Goal: Register for event/course

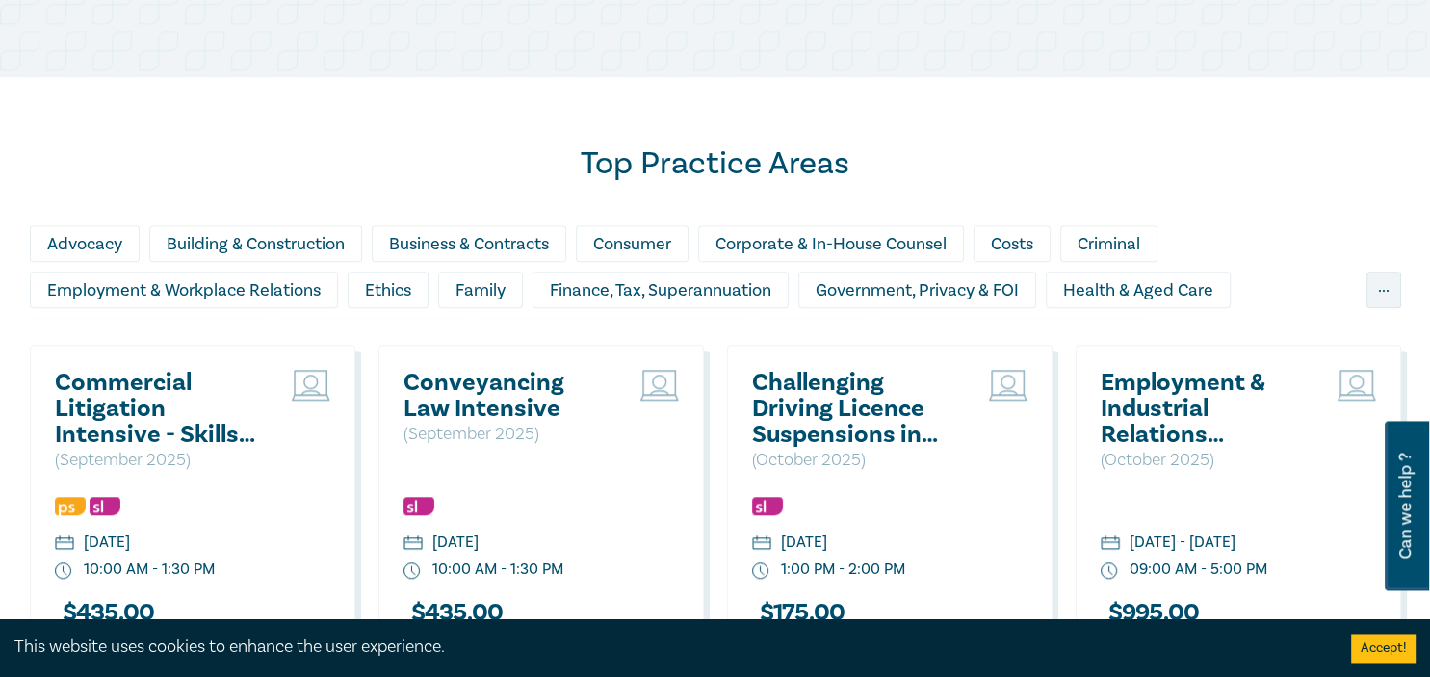
scroll to position [1525, 0]
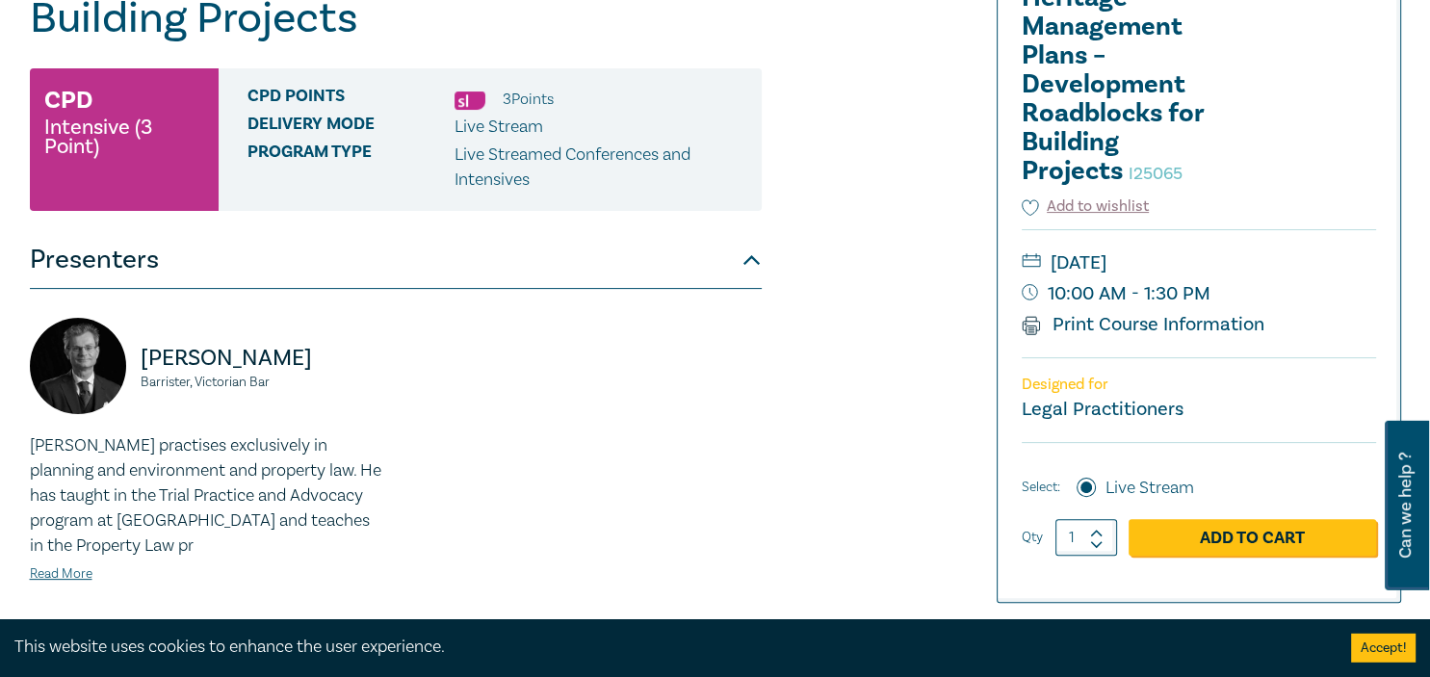
scroll to position [508, 0]
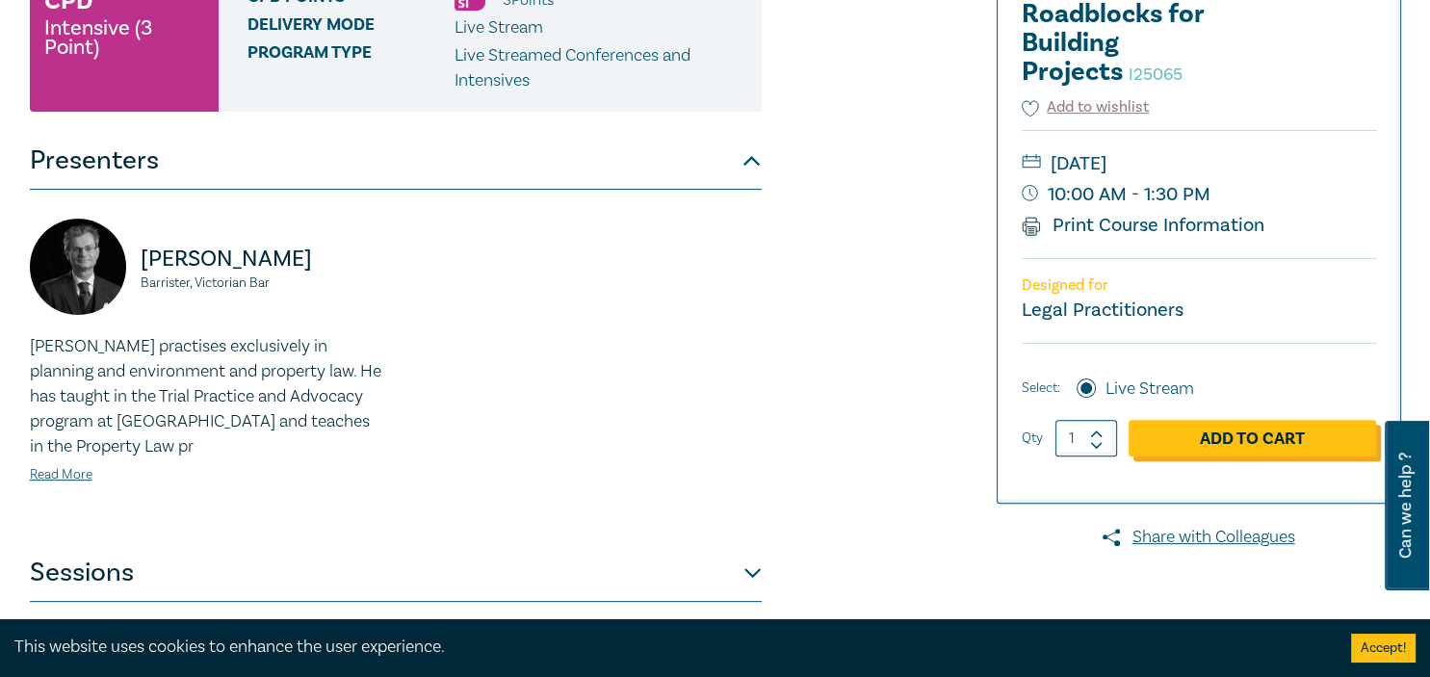
click at [1196, 439] on link "Add to Cart" at bounding box center [1253, 438] width 248 height 37
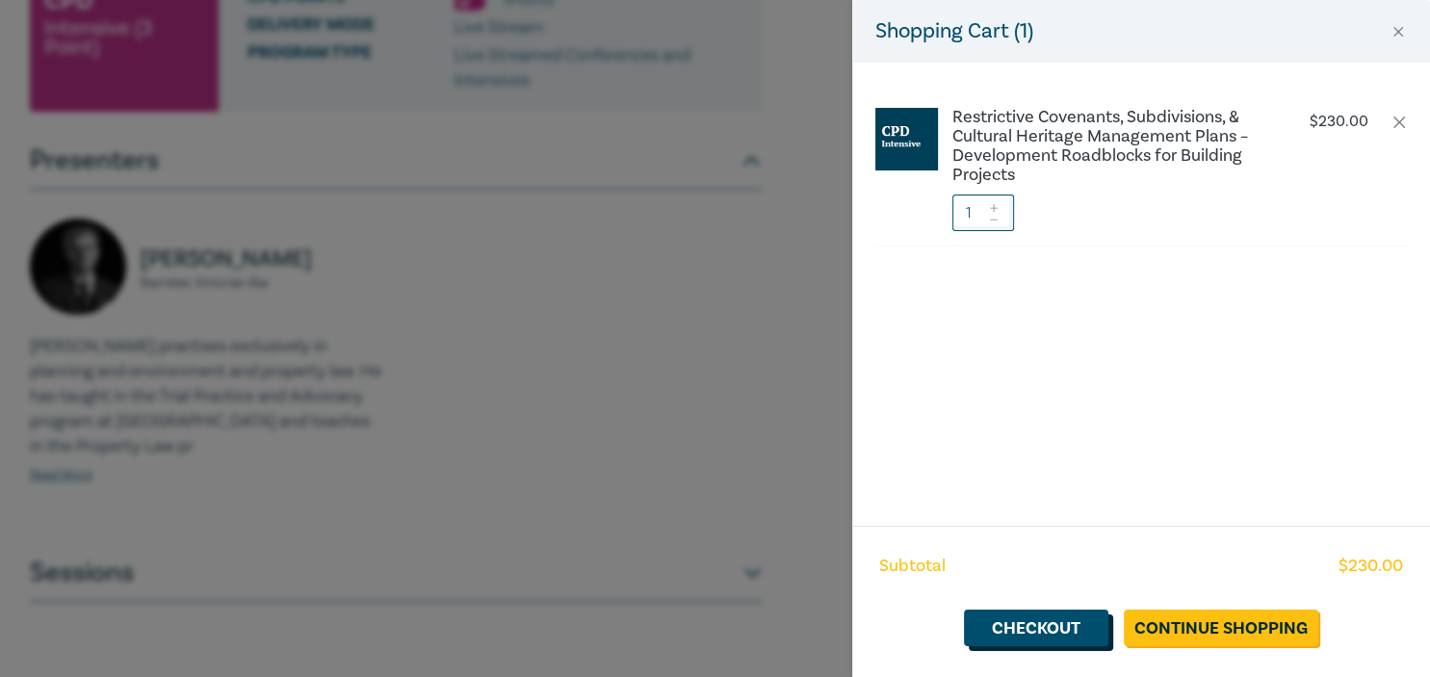
click at [1054, 619] on link "Checkout" at bounding box center [1036, 628] width 144 height 37
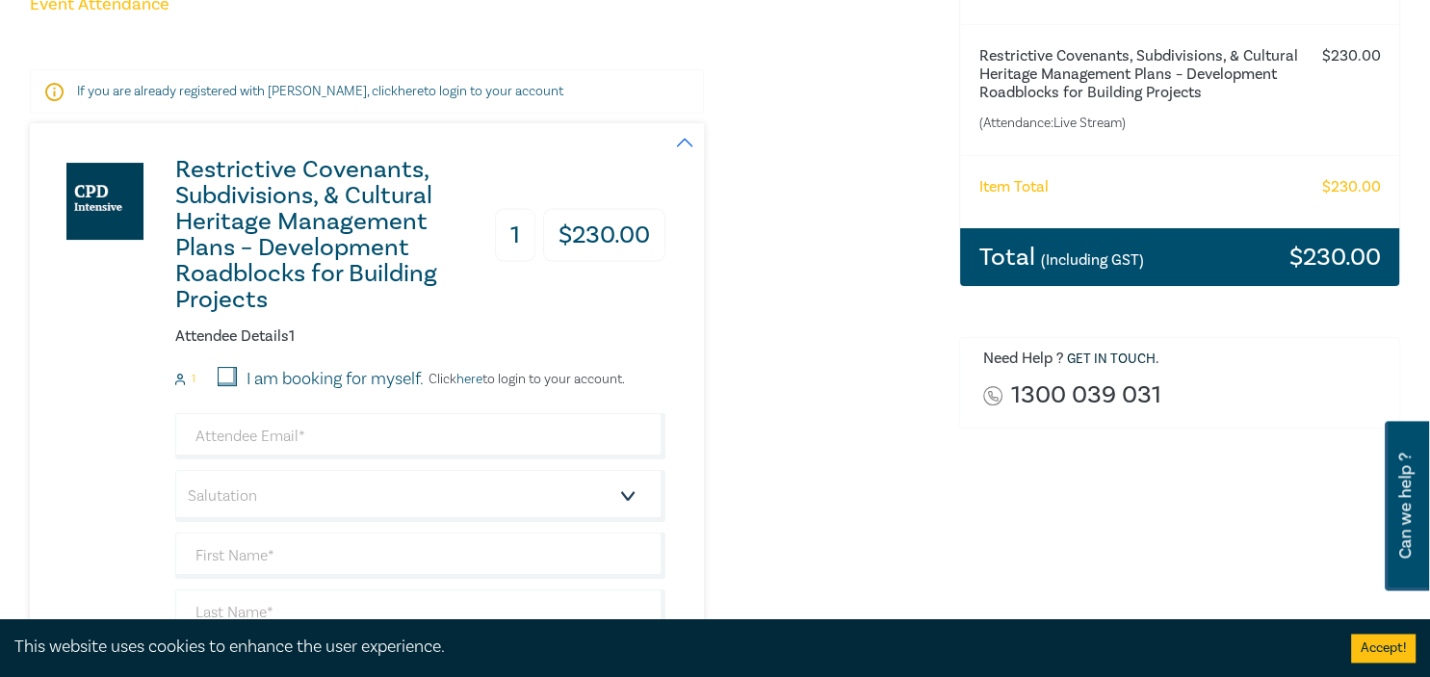
scroll to position [304, 0]
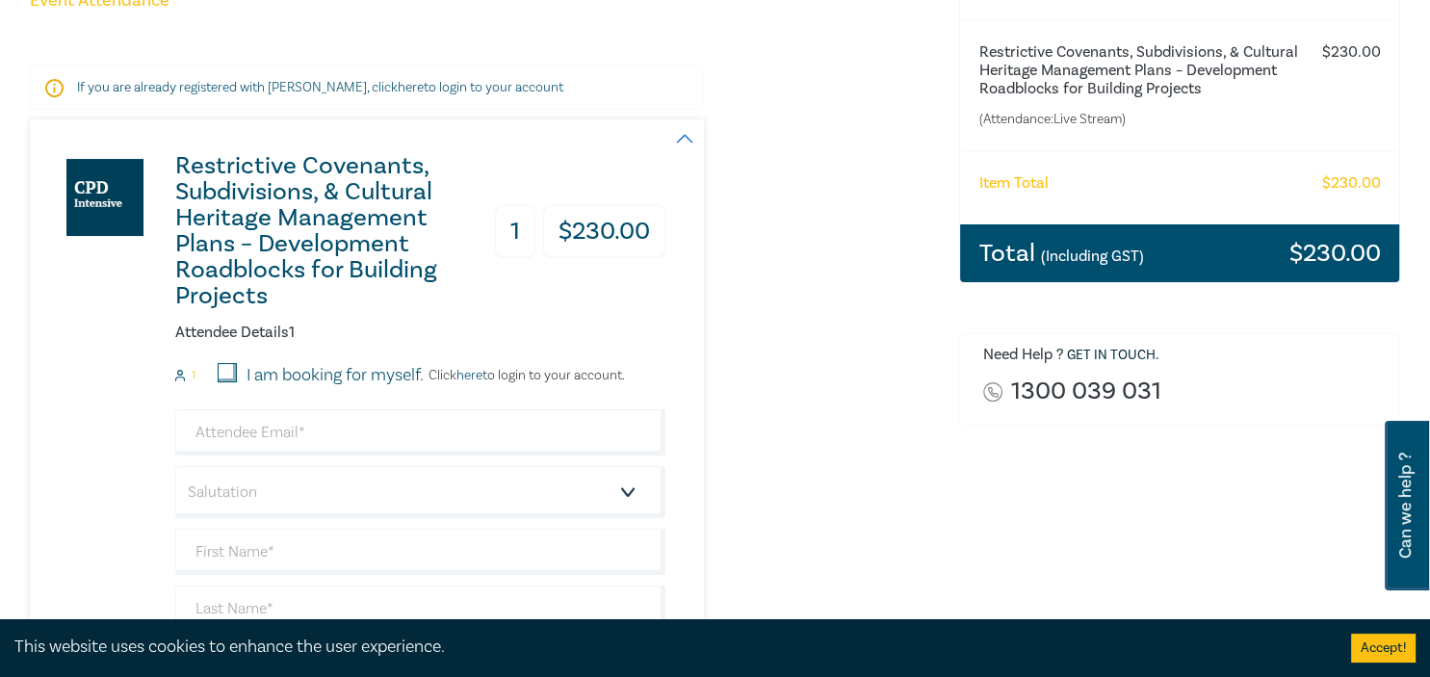
click at [260, 363] on label "I am booking for myself." at bounding box center [335, 375] width 177 height 25
click at [237, 363] on input "I am booking for myself." at bounding box center [227, 372] width 19 height 19
checkbox input "true"
click at [247, 409] on input "email" at bounding box center [420, 432] width 490 height 46
type input "rspencer@lobbkerr.com.au"
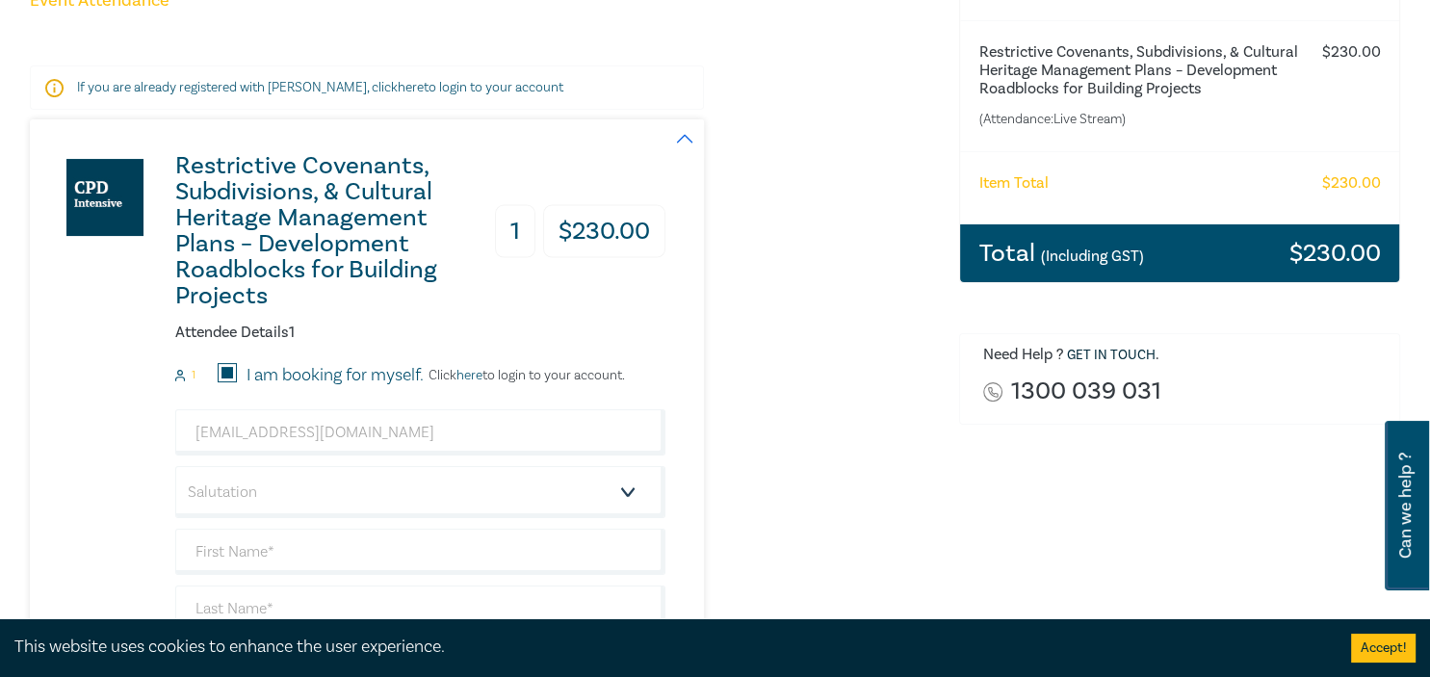
click at [141, 349] on div "Restrictive Covenants, Subdivisions, & Cultural Heritage Management Plans – Dev…" at bounding box center [348, 482] width 636 height 727
click at [175, 466] on select "Salutation Mr. Mrs. Ms. Miss Dr. Prof. Other" at bounding box center [420, 492] width 490 height 52
select select "Miss"
click option "Miss" at bounding box center [0, 0] width 0 height 0
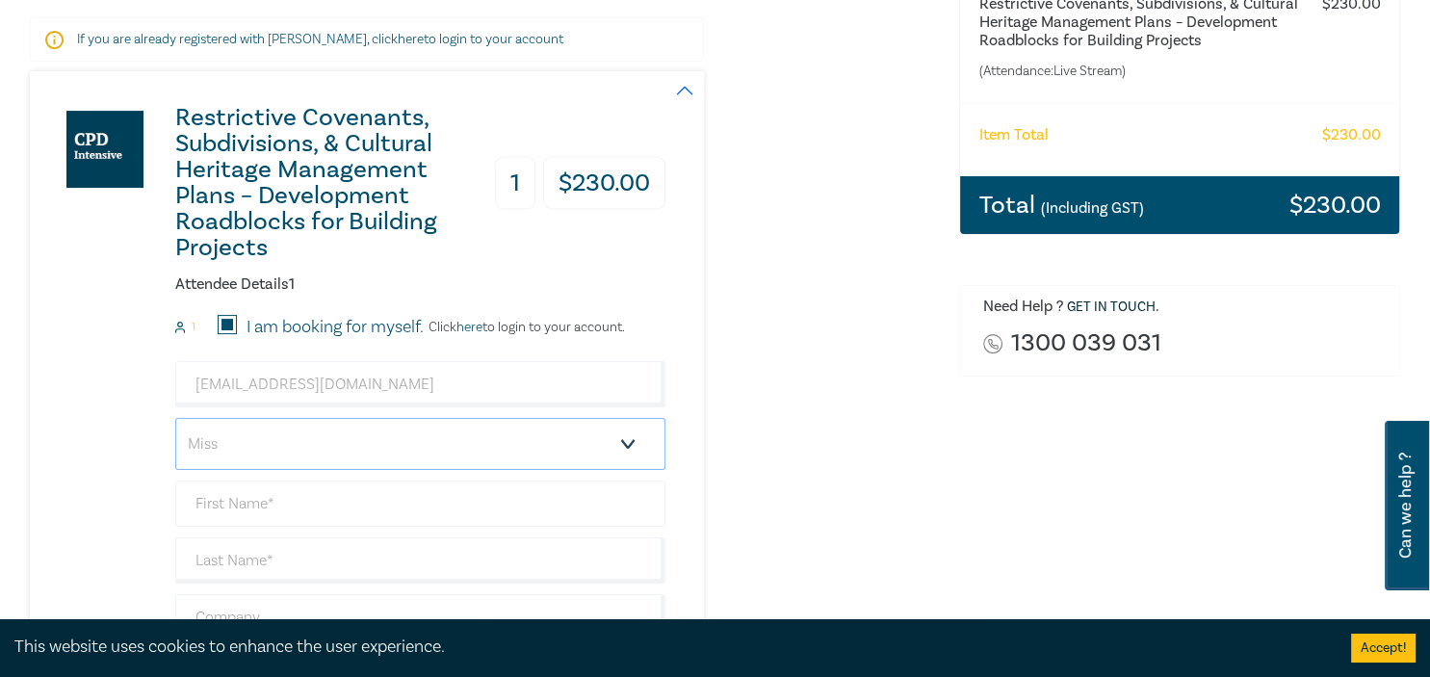
scroll to position [406, 0]
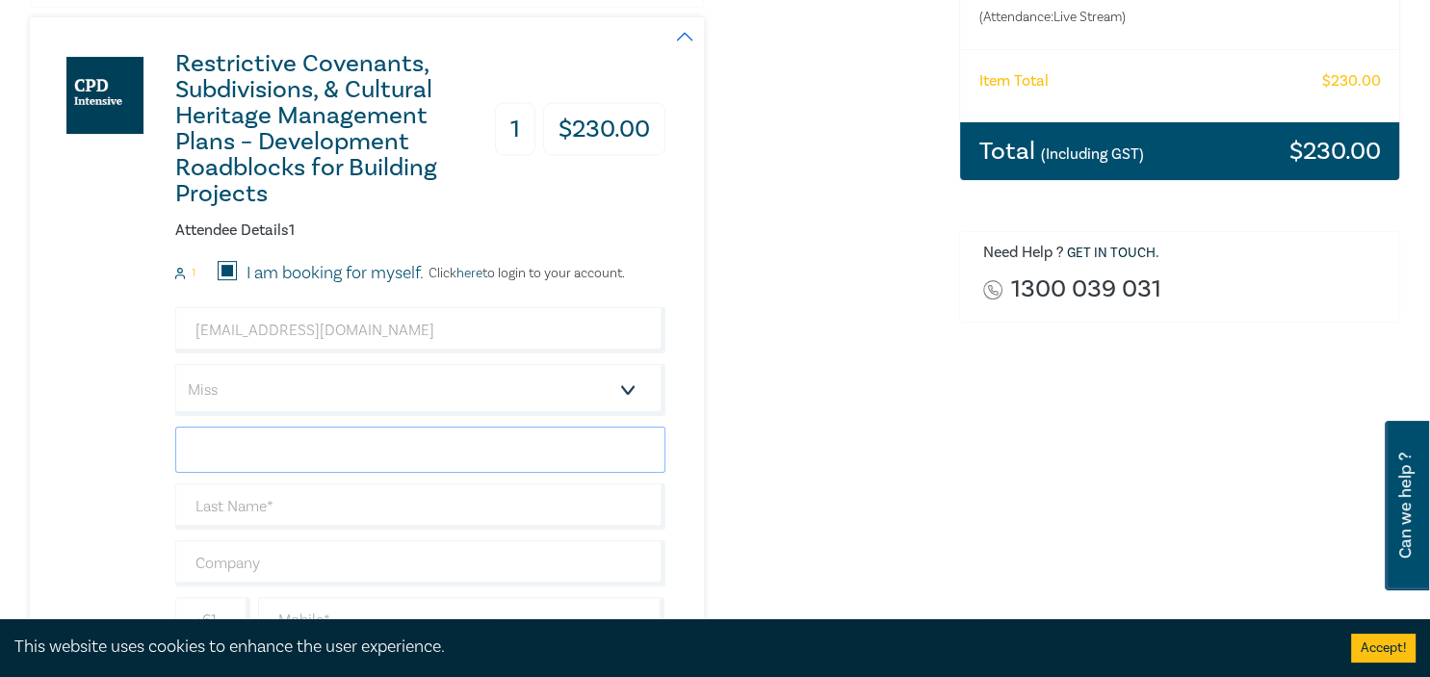
click at [248, 431] on input "text" at bounding box center [420, 450] width 490 height 46
type input "Rebecca"
type input "Spencer"
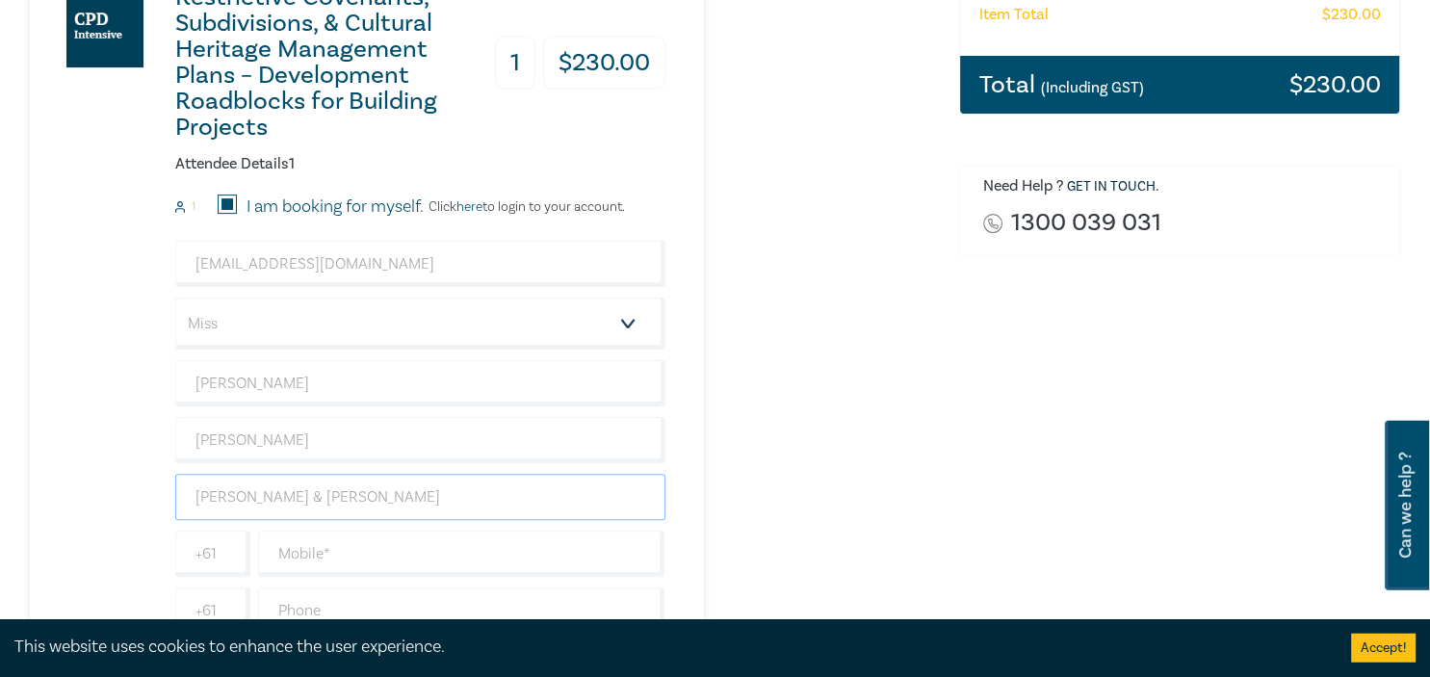
scroll to position [508, 0]
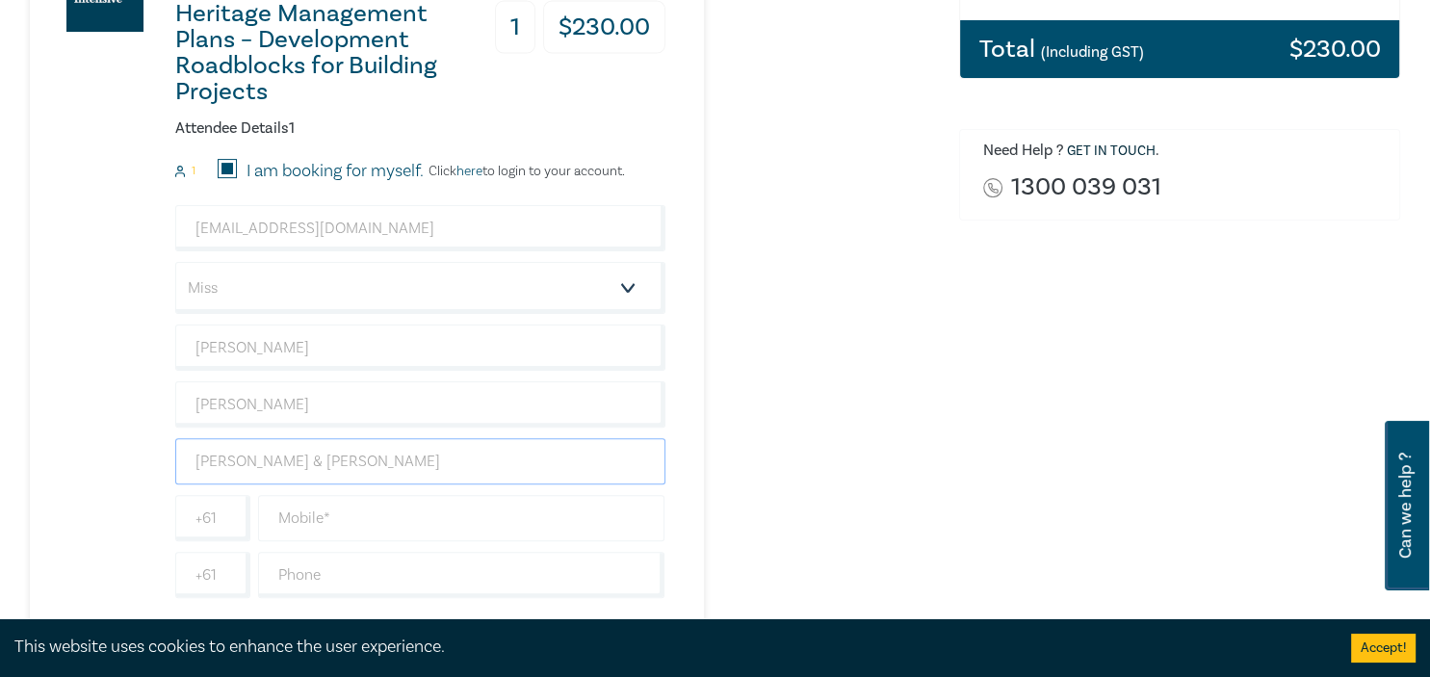
type input "Lobb & Kerr"
click at [304, 495] on input "text" at bounding box center [461, 518] width 407 height 46
type input "0418378026"
type input "0"
type input "61"
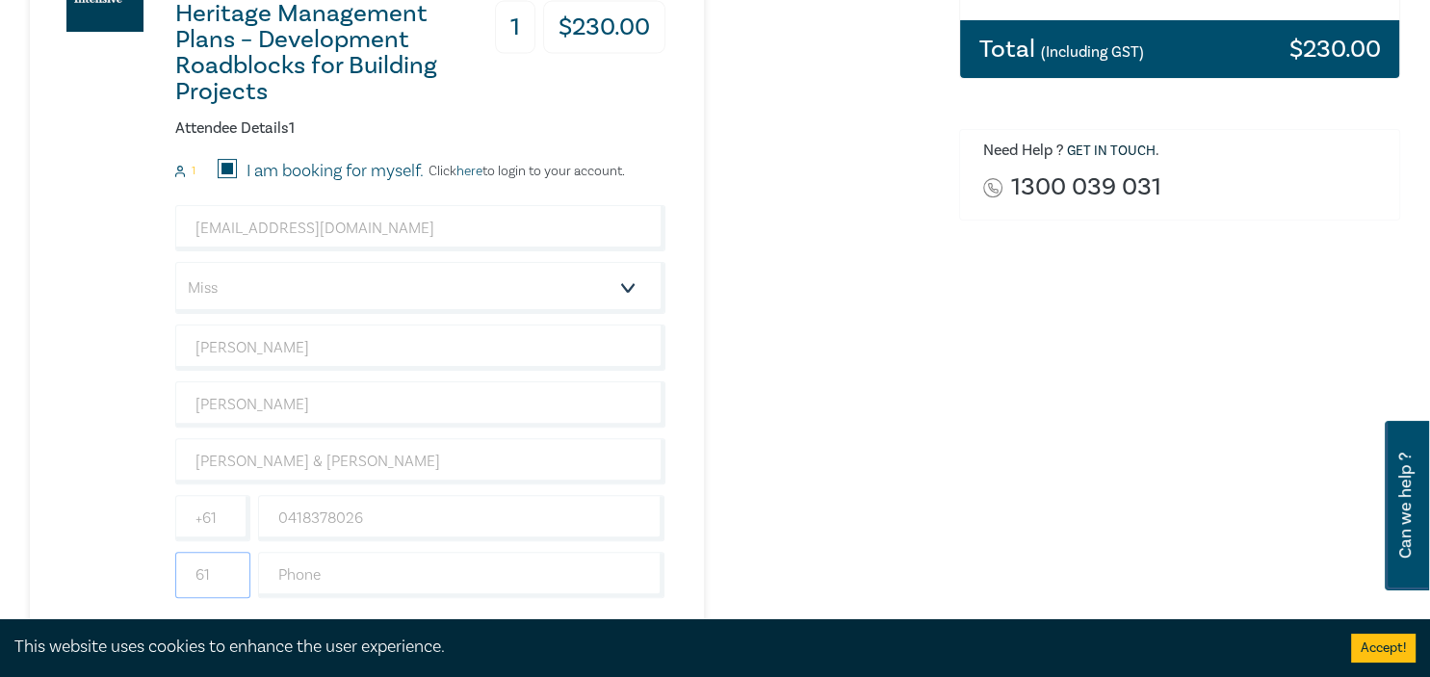
click at [214, 561] on input "61" at bounding box center [212, 575] width 75 height 46
click at [216, 557] on input "61" at bounding box center [212, 575] width 75 height 46
drag, startPoint x: 216, startPoint y: 557, endPoint x: 150, endPoint y: 543, distance: 66.9
click at [175, 552] on input "61" at bounding box center [212, 575] width 75 height 46
click at [148, 541] on div "Restrictive Covenants, Subdivisions, & Cultural Heritage Management Plans – Dev…" at bounding box center [348, 278] width 636 height 727
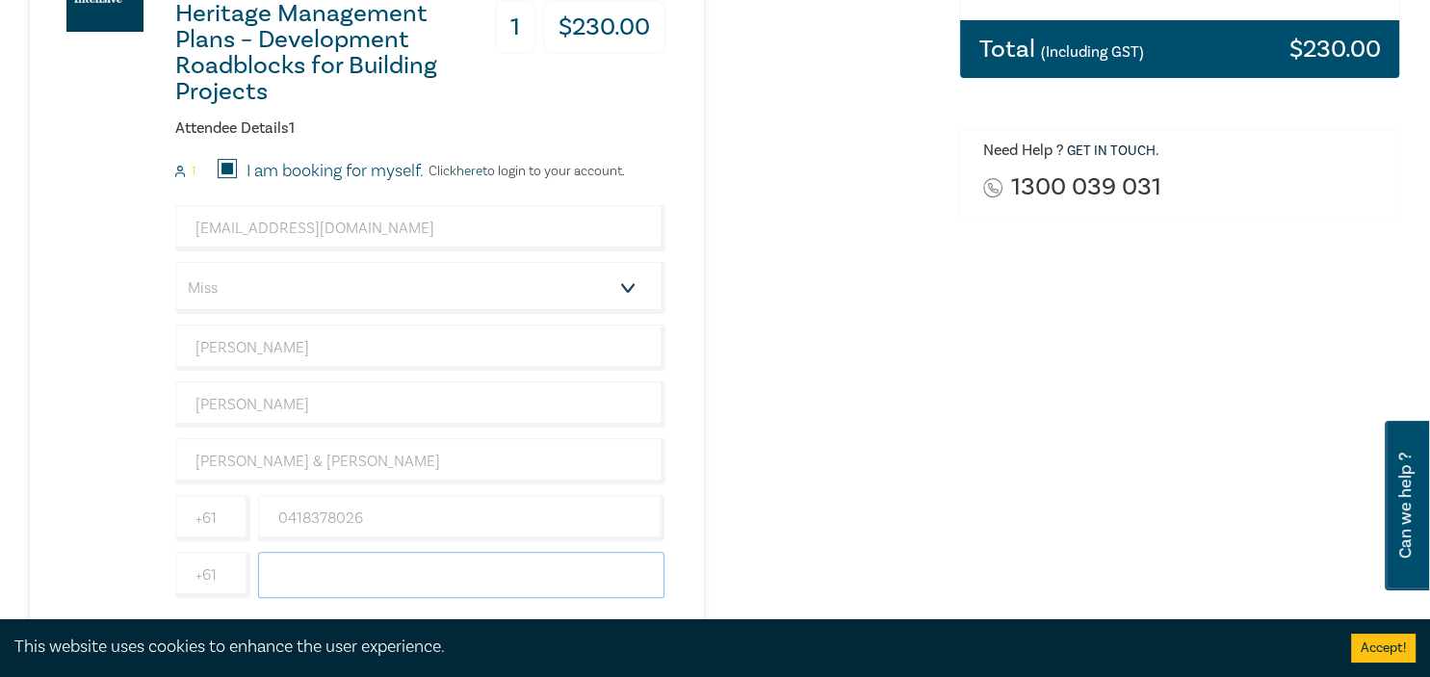
click at [338, 558] on input "text" at bounding box center [461, 575] width 407 height 46
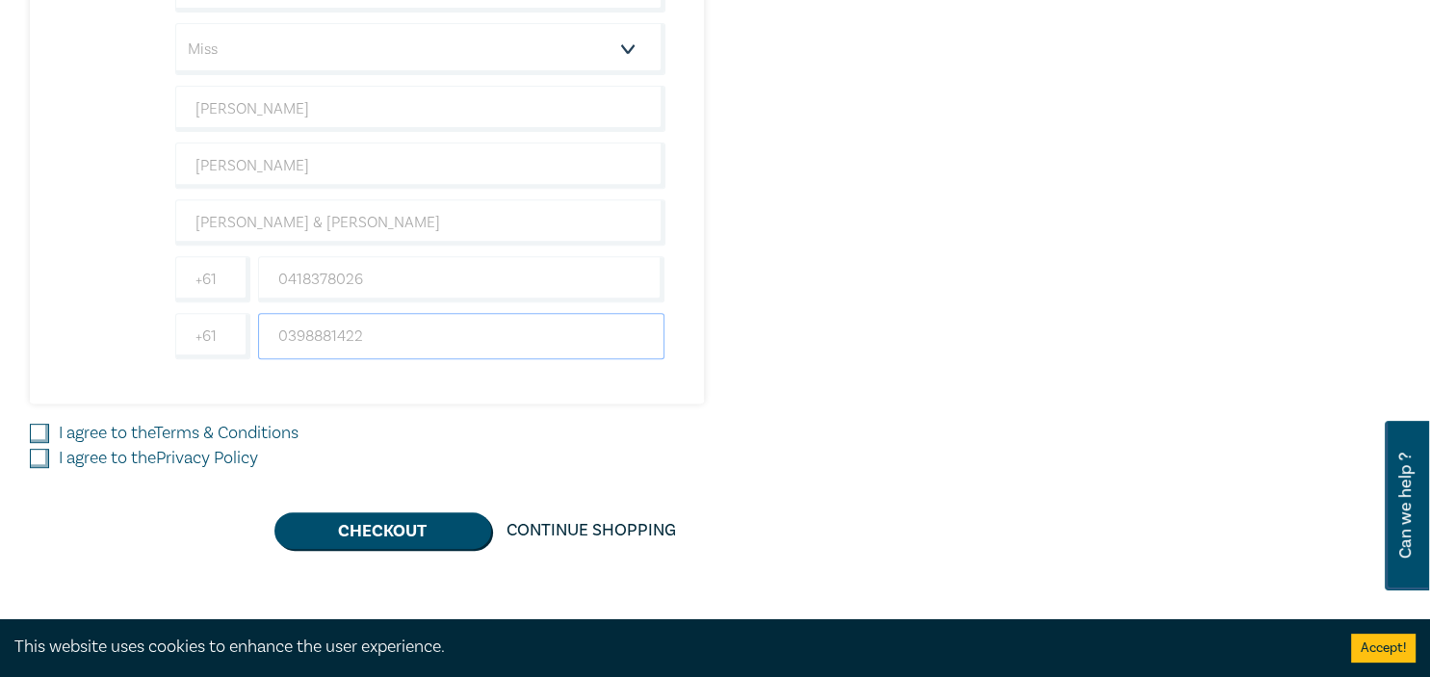
scroll to position [915, 0]
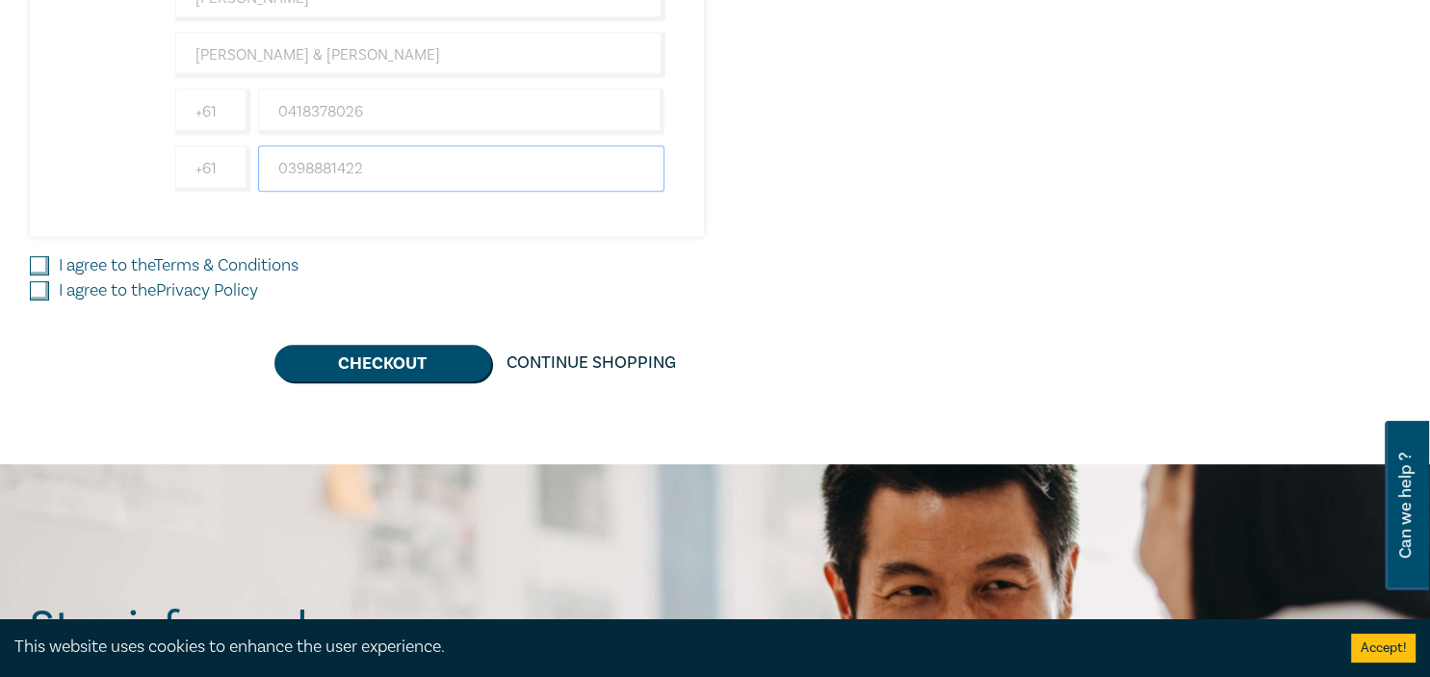
type input "0398881422"
click at [175, 254] on link "Terms & Conditions" at bounding box center [226, 265] width 144 height 22
click at [49, 256] on input "I agree to the Terms & Conditions" at bounding box center [39, 265] width 19 height 19
checkbox input "true"
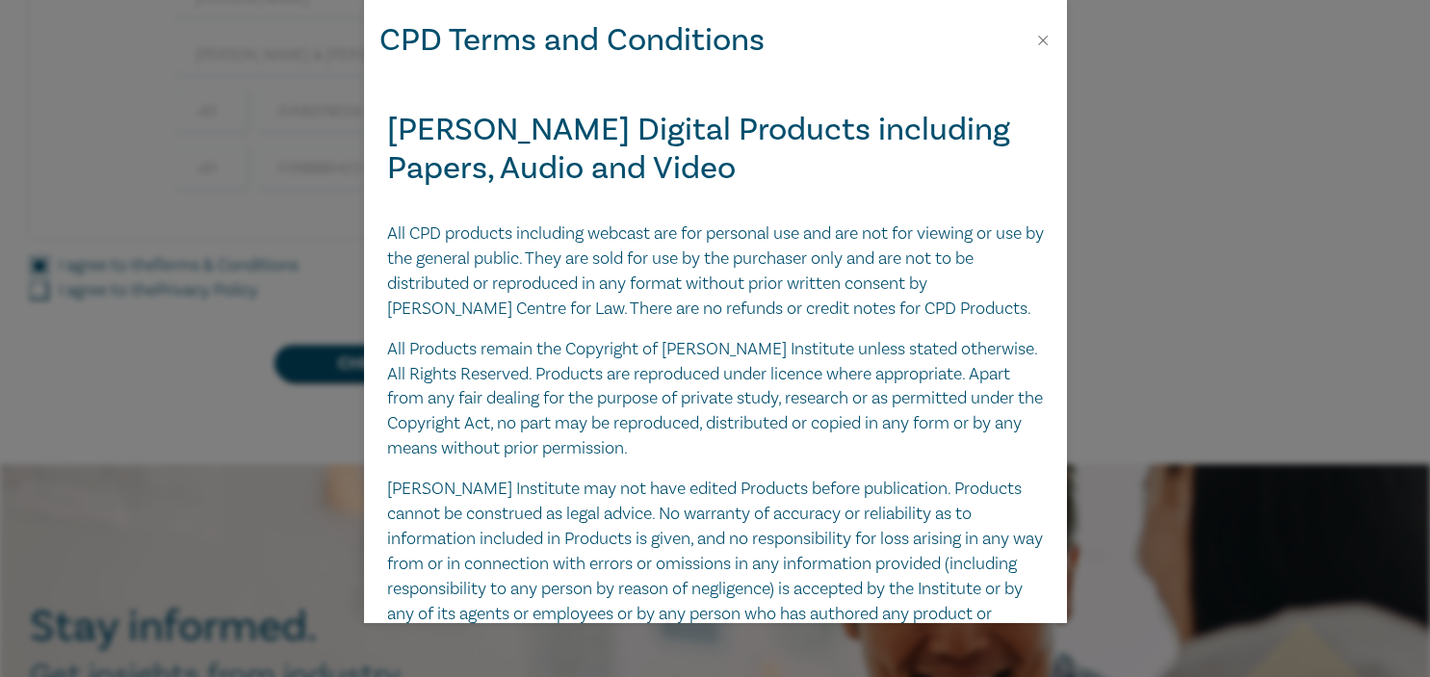
click at [154, 266] on div "CPD Terms and Conditions Leo Cussen Digital Products including Papers, Audio an…" at bounding box center [715, 338] width 1430 height 677
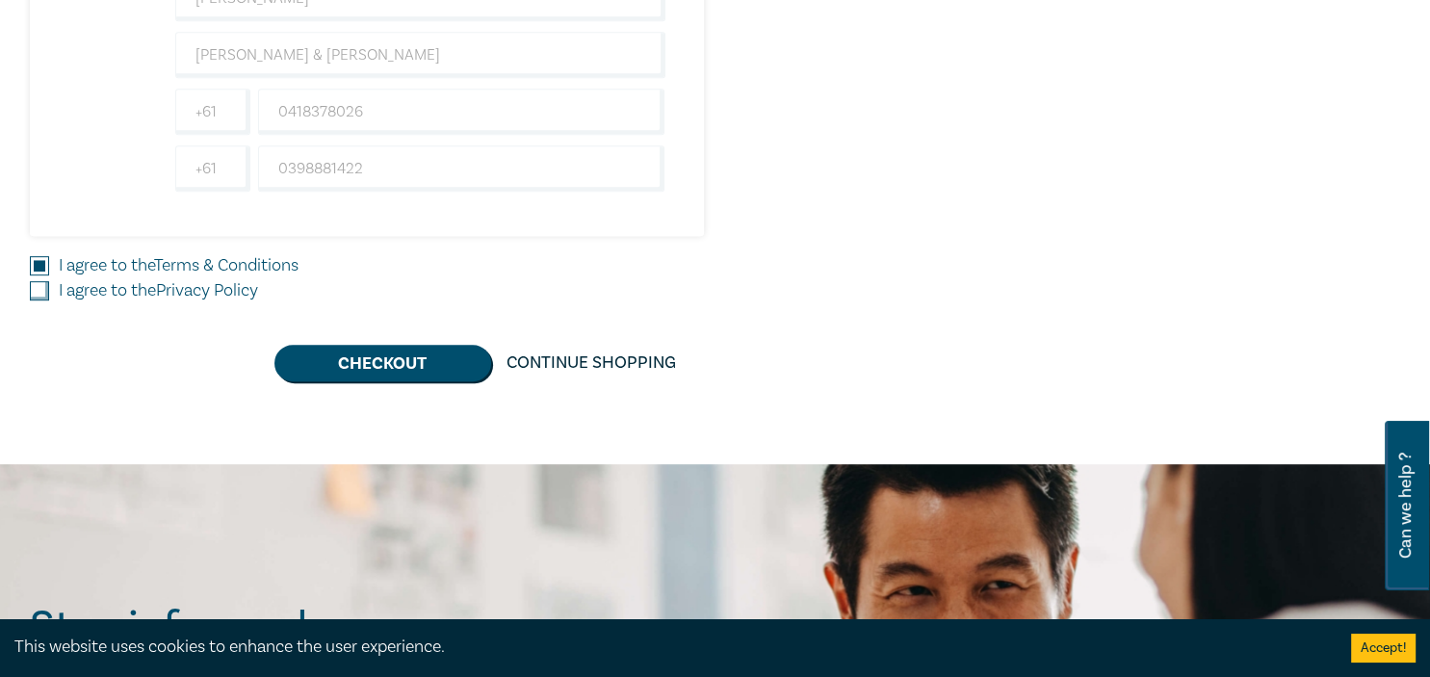
click at [35, 281] on input "I agree to the Privacy Policy" at bounding box center [39, 290] width 19 height 19
checkbox input "true"
click at [471, 345] on button "Checkout" at bounding box center [382, 363] width 217 height 37
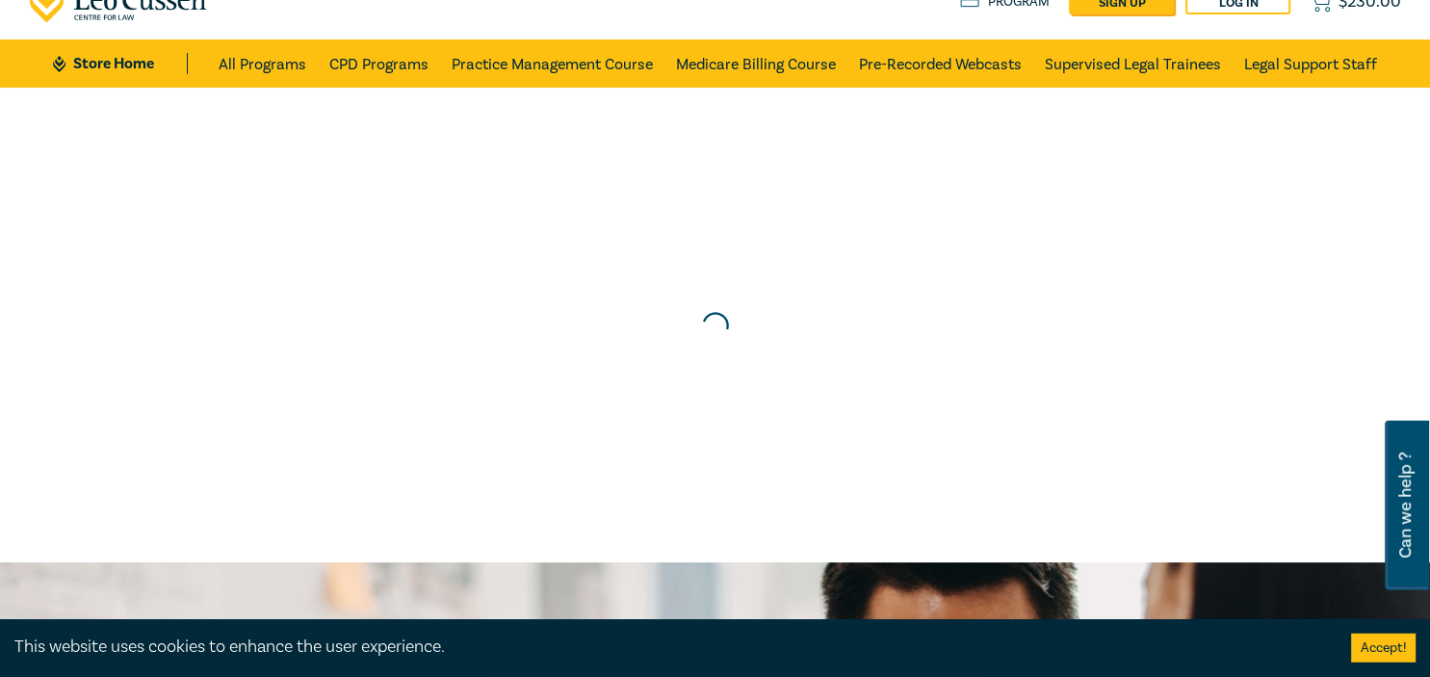
scroll to position [101, 0]
